Goal: Check status: Check status

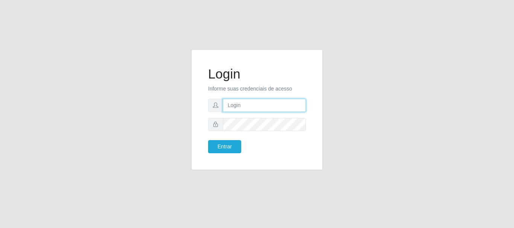
click at [243, 108] on input "text" at bounding box center [264, 105] width 83 height 13
type input "[EMAIL_ADDRESS][PERSON_NAME][DOMAIN_NAME]"
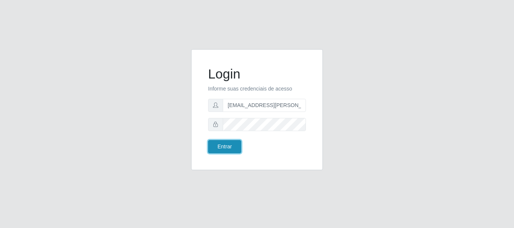
click at [231, 146] on button "Entrar" at bounding box center [224, 146] width 33 height 13
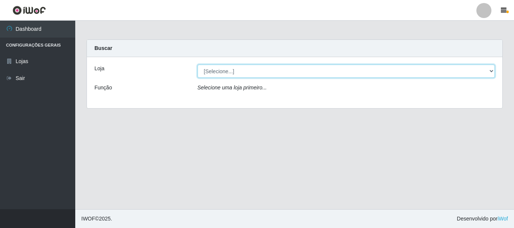
select select "120"
click option "Super Show - [PERSON_NAME]" at bounding box center [0, 0] width 0 height 0
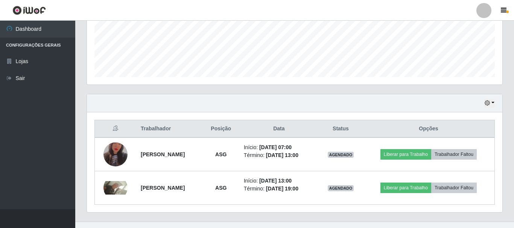
scroll to position [204, 0]
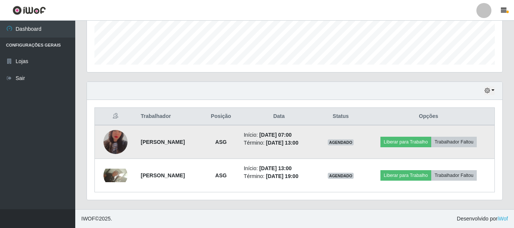
click at [115, 139] on img at bounding box center [116, 142] width 24 height 42
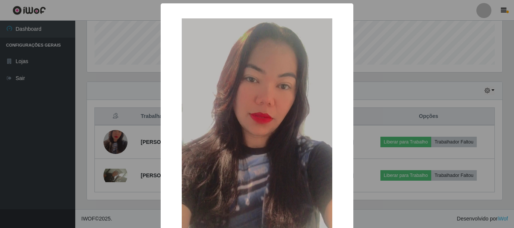
click at [113, 94] on div "× OK Cancel" at bounding box center [257, 114] width 514 height 228
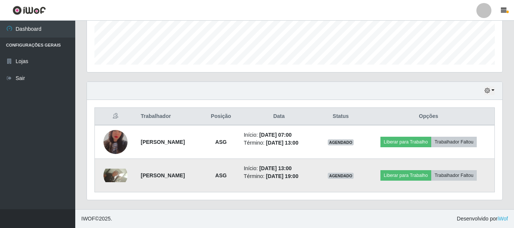
click at [117, 178] on img at bounding box center [116, 176] width 24 height 14
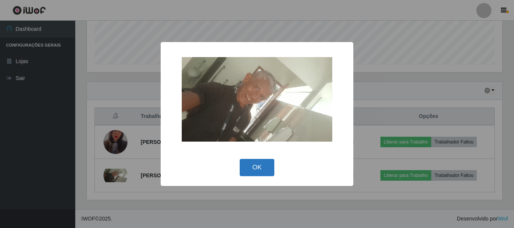
click at [251, 167] on button "OK" at bounding box center [257, 168] width 35 height 18
